Goal: Task Accomplishment & Management: Manage account settings

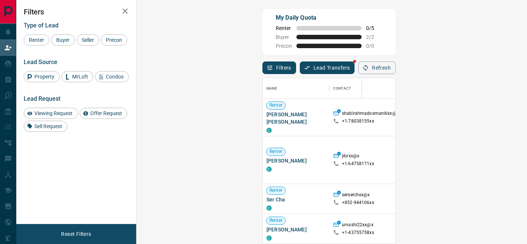
scroll to position [24, 0]
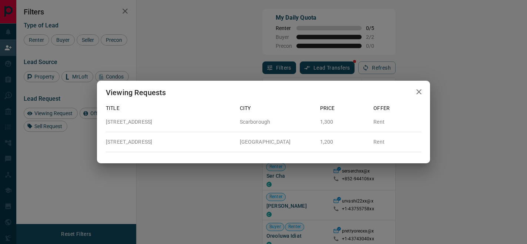
click at [418, 89] on icon "button" at bounding box center [419, 91] width 9 height 9
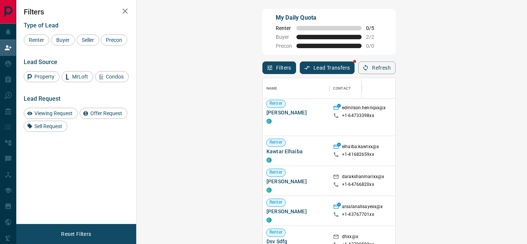
scroll to position [1008, 0]
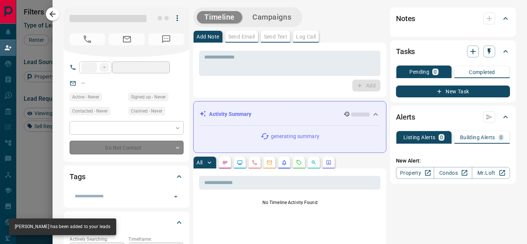
type input "**"
type input "**********"
type input "*"
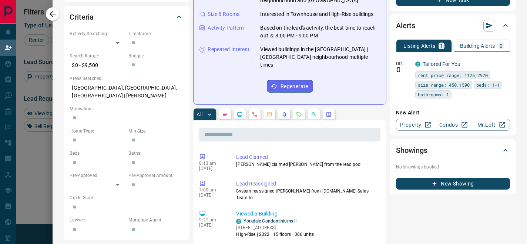
scroll to position [0, 0]
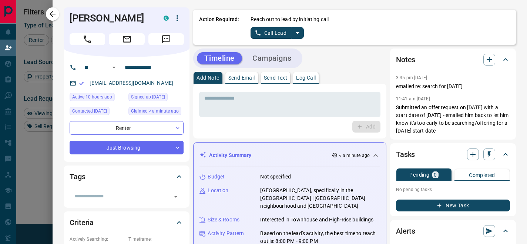
click at [300, 33] on icon "split button" at bounding box center [297, 33] width 9 height 9
click at [290, 60] on li "Log Manual Call" at bounding box center [276, 58] width 45 height 11
click at [273, 32] on button "Log Manual Call" at bounding box center [275, 33] width 49 height 12
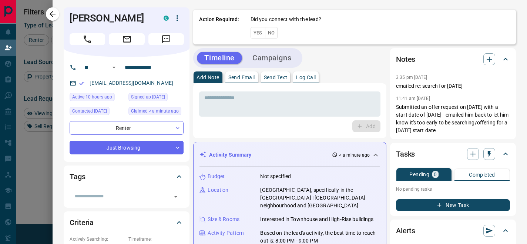
click at [270, 31] on button "No" at bounding box center [271, 32] width 13 height 11
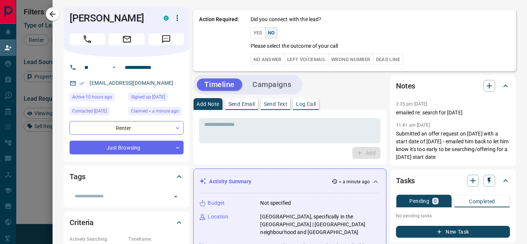
click at [270, 57] on button "No Answer" at bounding box center [268, 59] width 34 height 11
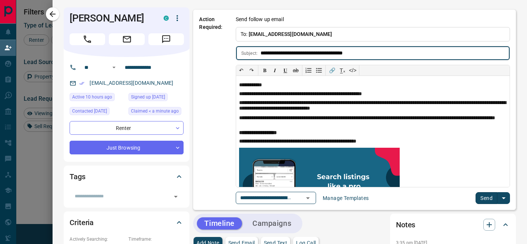
click at [495, 206] on div "**********" at bounding box center [354, 110] width 323 height 200
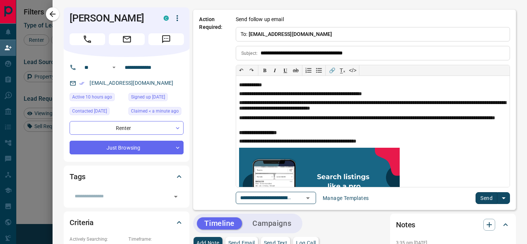
click at [493, 202] on button "Send" at bounding box center [487, 198] width 22 height 12
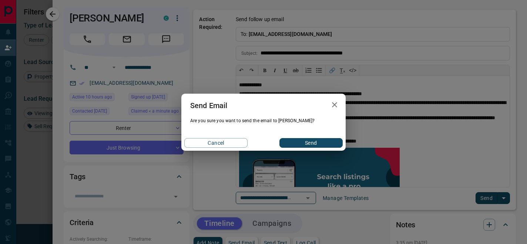
click at [326, 134] on div "Send Email Are you sure you want to send the email to [PERSON_NAME]? Cancel Send" at bounding box center [263, 122] width 164 height 57
click at [325, 142] on button "Send" at bounding box center [311, 143] width 63 height 10
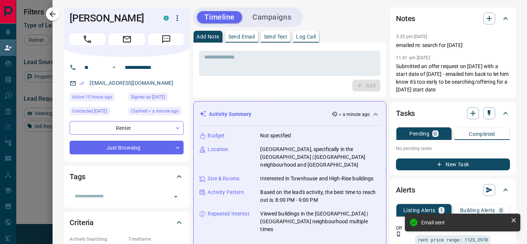
click at [53, 15] on icon "button" at bounding box center [52, 14] width 9 height 9
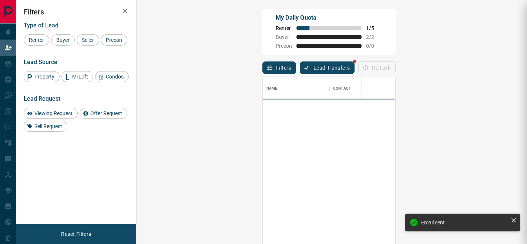
scroll to position [183, 375]
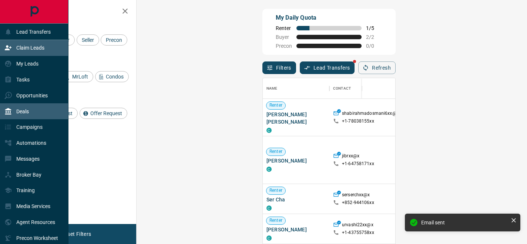
click at [16, 103] on div "Deals" at bounding box center [34, 111] width 69 height 16
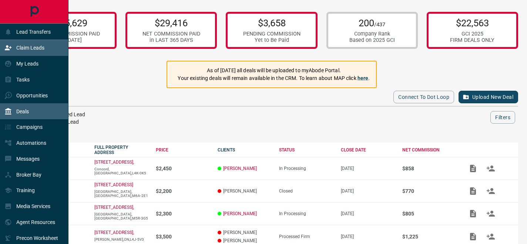
click at [34, 51] on div "Claim Leads" at bounding box center [24, 48] width 40 height 12
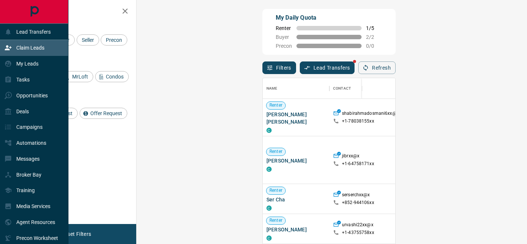
scroll to position [183, 375]
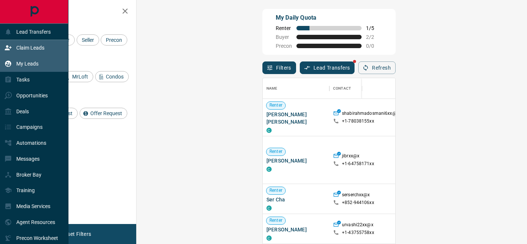
click at [33, 68] on div "My Leads" at bounding box center [21, 64] width 34 height 12
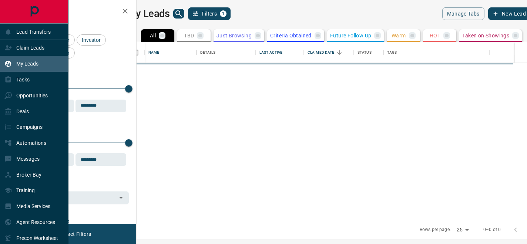
scroll to position [178, 387]
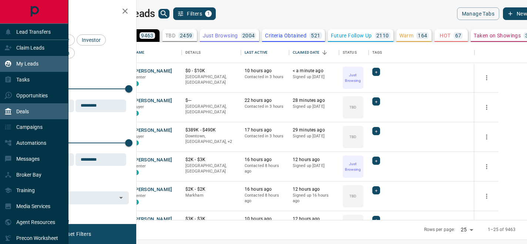
click at [34, 116] on div "Deals" at bounding box center [34, 111] width 69 height 16
